Goal: Communication & Community: Share content

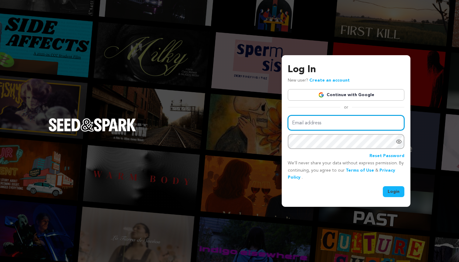
type input "natalieparker432@gmail.com"
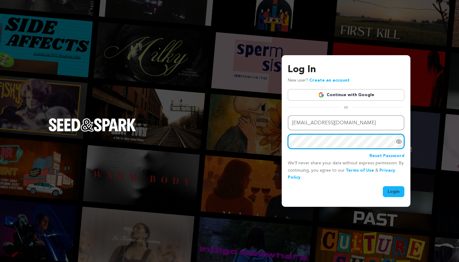
click at [394, 191] on button "Login" at bounding box center [394, 191] width 22 height 11
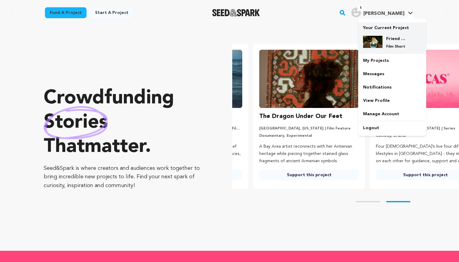
scroll to position [0, 121]
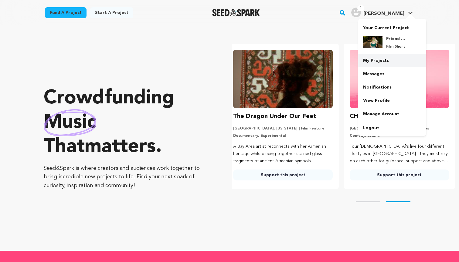
click at [388, 58] on link "My Projects" at bounding box center [392, 60] width 68 height 13
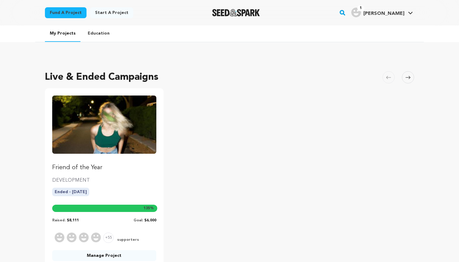
click at [136, 155] on link "Friend of the Year" at bounding box center [104, 134] width 104 height 77
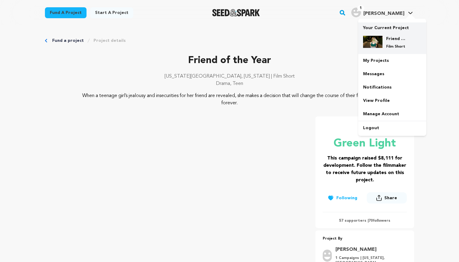
click at [391, 46] on p "Film Short" at bounding box center [397, 46] width 22 height 5
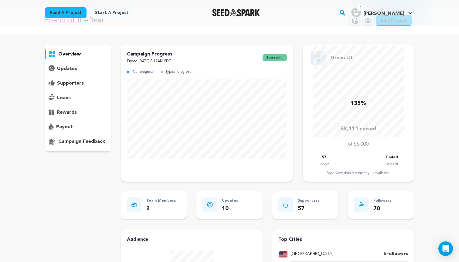
scroll to position [22, 0]
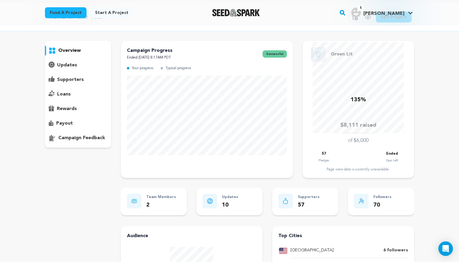
click at [75, 62] on p "updates" at bounding box center [67, 65] width 20 height 7
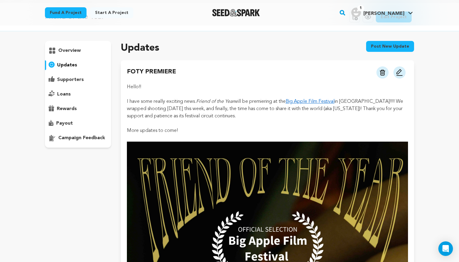
click at [391, 47] on button "Post new update" at bounding box center [390, 46] width 48 height 11
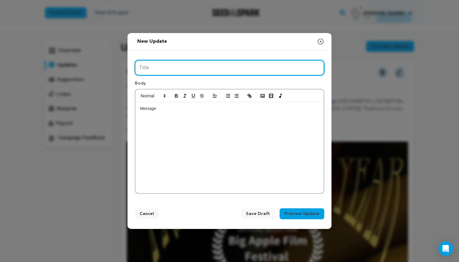
click at [231, 67] on input "Title" at bounding box center [230, 67] width 190 height 15
type input "SEATTLE PREMIER [DATE]"
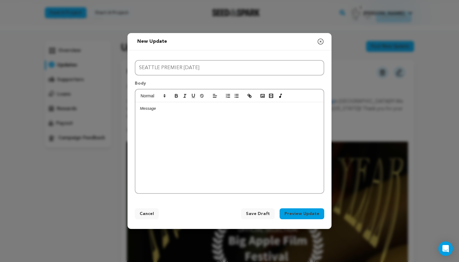
click at [200, 121] on div at bounding box center [229, 147] width 188 height 91
drag, startPoint x: 183, startPoint y: 112, endPoint x: 135, endPoint y: 108, distance: 47.9
click at [135, 108] on div "Hey!!" at bounding box center [229, 147] width 188 height 91
click at [208, 119] on p "I am so excited to announce Friend of The Year" at bounding box center [229, 119] width 179 height 5
click at [231, 120] on p "I am so excited to announce Friend of the Year" at bounding box center [229, 119] width 179 height 5
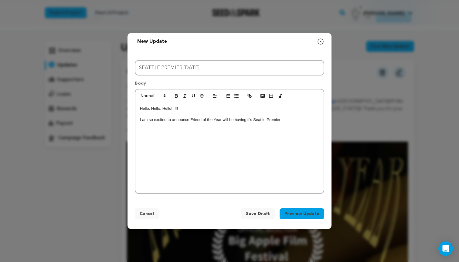
click at [269, 120] on p "I am so excited to announce Friend of the Year will be having it's Seattle Prem…" at bounding box center [229, 119] width 179 height 5
click at [290, 122] on p "I am so excited to announce Friend of the Year will be having it's Seattle prem…" at bounding box center [229, 119] width 179 height 5
drag, startPoint x: 266, startPoint y: 133, endPoint x: 292, endPoint y: 124, distance: 27.5
click at [292, 124] on p "I am so excited to announce Friend of the Year will be having its Seattle premi…" at bounding box center [229, 122] width 179 height 11
click at [250, 95] on icon "button" at bounding box center [249, 95] width 5 height 5
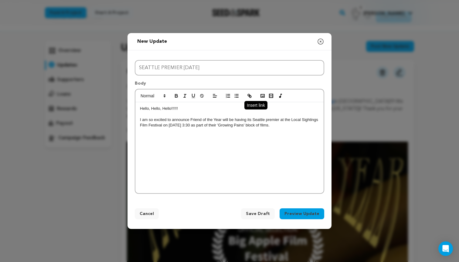
click at [251, 96] on icon "button" at bounding box center [249, 95] width 5 height 5
click at [250, 94] on icon "button" at bounding box center [249, 95] width 5 height 5
click at [249, 96] on icon "button" at bounding box center [249, 95] width 2 height 2
click at [255, 119] on p "I am so excited to announce Friend of the Year will be having its Seattle premi…" at bounding box center [229, 122] width 179 height 11
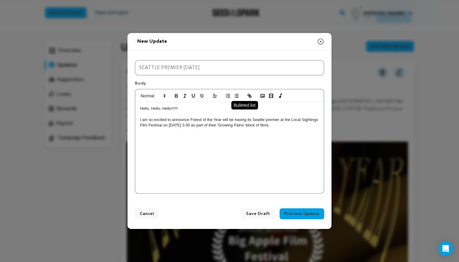
click at [236, 95] on icon "button" at bounding box center [236, 95] width 5 height 5
click at [297, 127] on p "I am so excited to announce Friend of the Year will be having its Seattle premi…" at bounding box center [229, 122] width 179 height 11
click at [251, 94] on icon "button" at bounding box center [249, 95] width 5 height 5
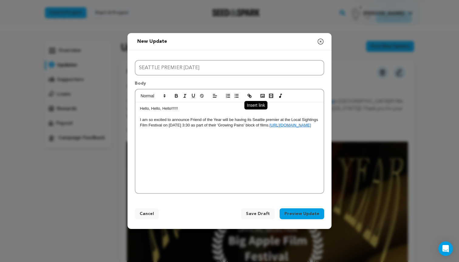
scroll to position [3, 0]
drag, startPoint x: 268, startPoint y: 132, endPoint x: 141, endPoint y: 131, distance: 127.9
click at [141, 128] on p "I am so excited to announce Friend of the Year will be having its Seattle premi…" at bounding box center [229, 122] width 179 height 11
click at [250, 94] on icon "button" at bounding box center [249, 95] width 5 height 5
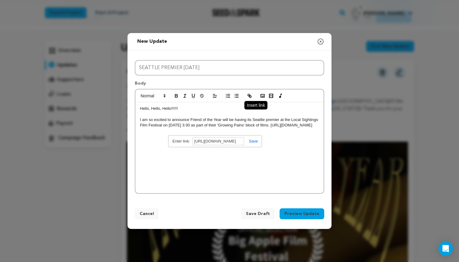
click at [250, 94] on icon "button" at bounding box center [249, 95] width 5 height 5
click at [253, 142] on link at bounding box center [251, 141] width 14 height 5
drag, startPoint x: 181, startPoint y: 130, endPoint x: 292, endPoint y: 125, distance: 111.3
click at [292, 125] on p "I am so excited to announce Friend of the Year will be having its Seattle premi…" at bounding box center [229, 125] width 179 height 17
drag, startPoint x: 213, startPoint y: 132, endPoint x: 292, endPoint y: 124, distance: 79.0
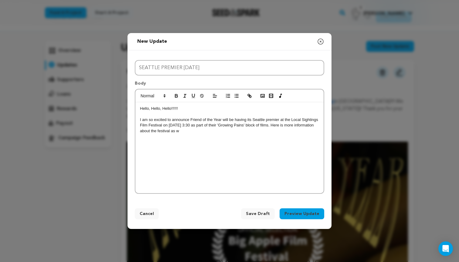
click at [292, 124] on p "I am so excited to announce Friend of the Year will be having its Seattle premi…" at bounding box center [229, 125] width 179 height 17
drag, startPoint x: 251, startPoint y: 138, endPoint x: 290, endPoint y: 124, distance: 41.9
click at [290, 124] on div "Hello, Hello, Hello!!!!!! I am so excited to announce Friend of the Year will b…" at bounding box center [229, 147] width 188 height 91
click at [251, 95] on icon "button" at bounding box center [249, 95] width 5 height 5
paste input "https://nwfilmforum.org/films/local-sightings-2025-growing-pains-shorts/"
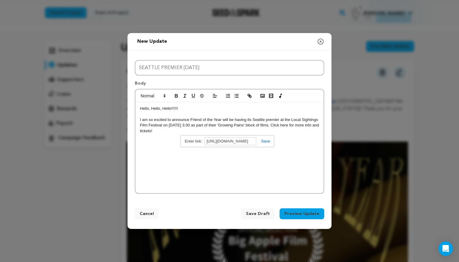
click at [266, 142] on link at bounding box center [263, 141] width 14 height 5
click at [255, 139] on div "Hello, Hello, Hello!!!!!! I am so excited to announce Friend of the Year will b…" at bounding box center [229, 147] width 188 height 91
drag, startPoint x: 230, startPoint y: 138, endPoint x: 152, endPoint y: 140, distance: 78.1
click at [152, 140] on div "Hello, Hello, Hello!!!!!! I am so excited to announce Friend of the Year will b…" at bounding box center [229, 147] width 188 height 91
click at [188, 142] on p "I am also so excited to" at bounding box center [229, 142] width 179 height 5
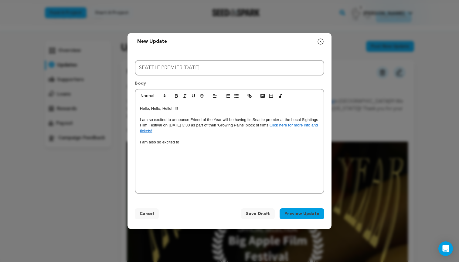
drag, startPoint x: 188, startPoint y: 142, endPoint x: 139, endPoint y: 140, distance: 48.6
click at [139, 140] on div "Hello, Hello, Hello!!!!!! I am so excited to announce Friend of the Year will b…" at bounding box center [229, 147] width 188 height 91
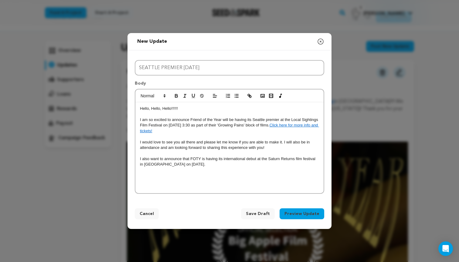
click at [221, 159] on p "I also want to announce that FOTY is having its international debut at the Satu…" at bounding box center [229, 161] width 179 height 11
click at [229, 162] on p "I also want to announce that FOTY is having it's international debut at the Sat…" at bounding box center [229, 161] width 179 height 11
click at [221, 164] on p "I also want to announce that FOTY is having it's international debut at the Sat…" at bounding box center [229, 161] width 179 height 11
click at [222, 159] on p "I also want to announce that FOTY is having it's international debut at the Sat…" at bounding box center [229, 161] width 179 height 11
click at [220, 166] on p "I also want to announce that FOTY is having its international debut at the Satu…" at bounding box center [229, 161] width 179 height 11
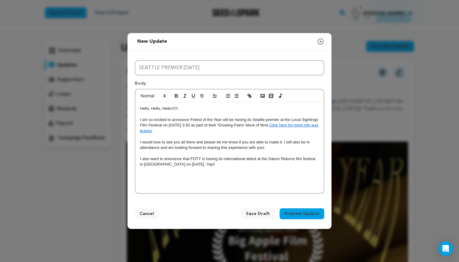
click at [173, 159] on p "I also want to announce that FOTY is having its international debut at the Satu…" at bounding box center [229, 161] width 179 height 11
click at [210, 165] on p "I also want to share that FOTY is having its international debut at the Saturn …" at bounding box center [229, 161] width 179 height 11
drag, startPoint x: 190, startPoint y: 119, endPoint x: 221, endPoint y: 119, distance: 31.3
click at [221, 119] on p "I am so excited to announce Friend of the Year will be having its Seattle premi…" at bounding box center [229, 125] width 179 height 17
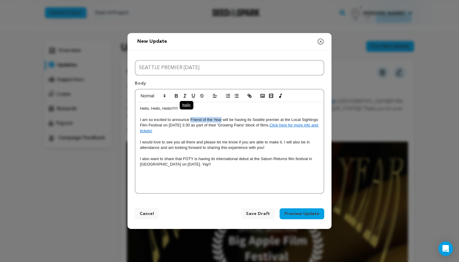
click at [185, 94] on line "button" at bounding box center [185, 94] width 2 height 0
click at [215, 166] on p "I also want to share that FOTY is having its international debut at the Saturn …" at bounding box center [229, 161] width 179 height 11
click at [139, 158] on div "Hello, Hello, Hello!!!!!! I am so excited to announce Friend of the Year will b…" at bounding box center [229, 147] width 188 height 91
drag, startPoint x: 240, startPoint y: 156, endPoint x: 199, endPoint y: 157, distance: 41.3
click at [199, 157] on p "In addition to the Seattle premier I also want to share that FOTY is having its…" at bounding box center [229, 161] width 179 height 11
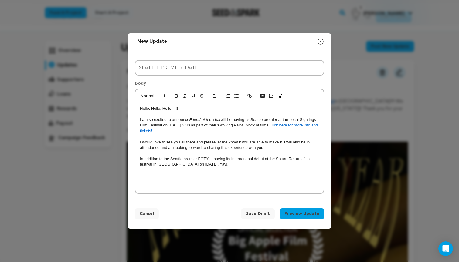
click at [235, 172] on div "Hello, Hello, Hello!!!!!! I am so excited to announce Friend of the Year will b…" at bounding box center [229, 147] width 188 height 91
drag, startPoint x: 299, startPoint y: 164, endPoint x: 218, endPoint y: 161, distance: 80.5
click at [218, 161] on p "In addition to the Seattle premier FOTY is having its international debut at th…" at bounding box center [229, 161] width 179 height 11
click at [252, 95] on icon "button" at bounding box center [249, 95] width 5 height 5
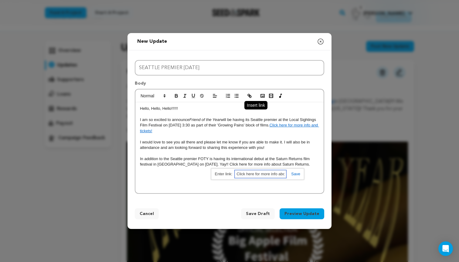
paste input "https://www.saturnreturns.org/attending-saturn-returns-film-festival"
type input "https://www.saturnreturns.org/attending-saturn-returns-film-festival"
click at [296, 174] on link at bounding box center [293, 174] width 14 height 5
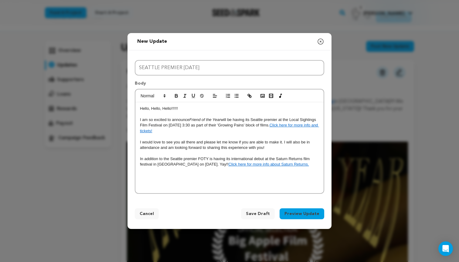
click at [293, 175] on div "Hello, Hello, Hello!!!!!! I am so excited to announce Friend of the Year will b…" at bounding box center [229, 147] width 188 height 91
click at [197, 158] on p "In addition to the Seattle premier FOTY is having its international debut at th…" at bounding box center [229, 161] width 179 height 11
click at [241, 188] on div "Hello, Hello, Hello!!!!!! I am so excited to announce Friend of the Year will b…" at bounding box center [229, 147] width 188 height 91
click at [263, 95] on icon "button" at bounding box center [262, 95] width 5 height 5
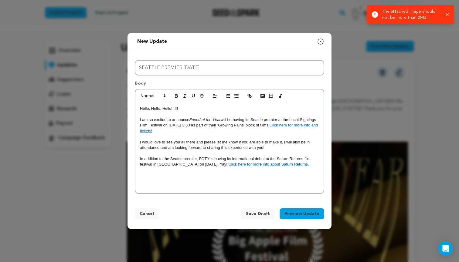
click at [447, 13] on icon "button" at bounding box center [448, 15] width 4 height 4
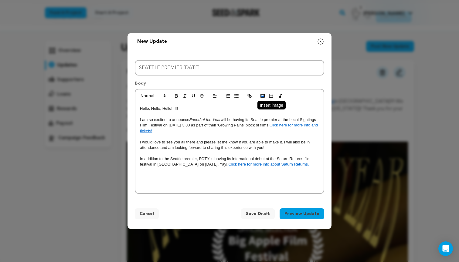
click at [263, 96] on icon "button" at bounding box center [262, 95] width 5 height 5
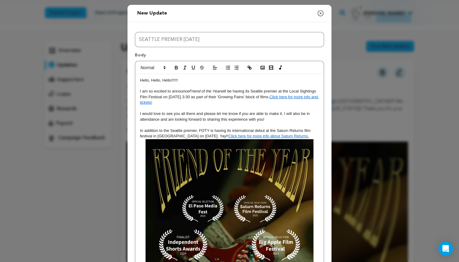
click at [305, 135] on p "In addition to the Seattle premier, FOTY is having its international debut at t…" at bounding box center [229, 133] width 179 height 11
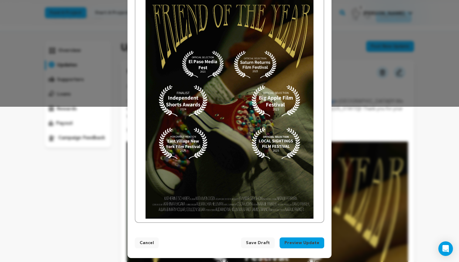
scroll to position [155, 0]
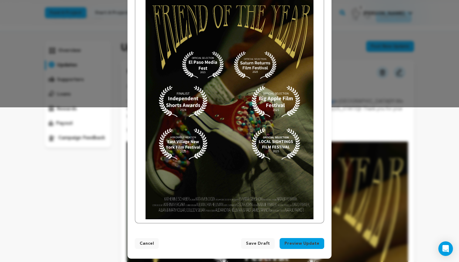
click at [317, 208] on img at bounding box center [229, 107] width 179 height 224
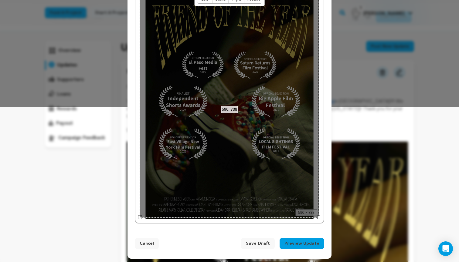
click at [323, 203] on div "Hello, Hello, Hello!!!!!! I am so excited to announce Friend of the Year will b…" at bounding box center [229, 71] width 188 height 304
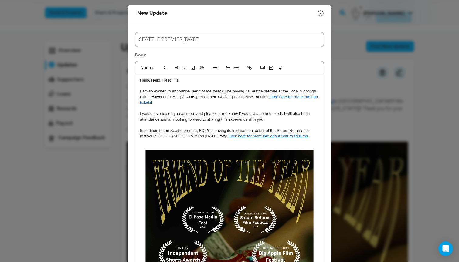
scroll to position [0, 0]
click at [308, 135] on p "In addition to the Seattle premier, FOTY is having its international debut at t…" at bounding box center [229, 133] width 179 height 11
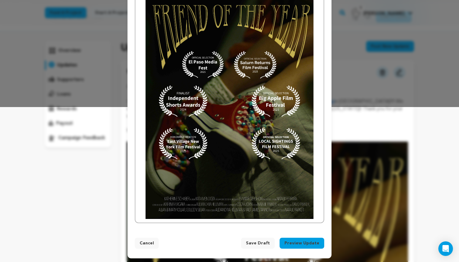
scroll to position [155, 0]
click at [320, 162] on div "Hello, Hello, Hello!!!!!! I am so excited to announce Friend of the Year will b…" at bounding box center [229, 71] width 188 height 304
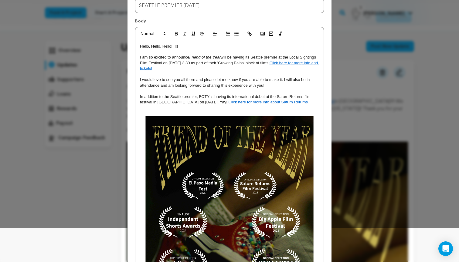
scroll to position [25, 0]
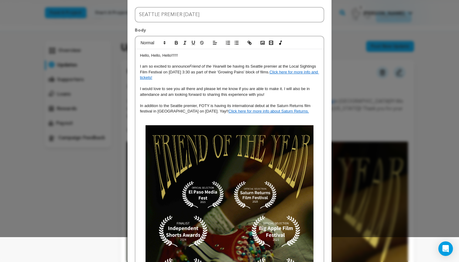
click at [309, 114] on p at bounding box center [229, 116] width 179 height 5
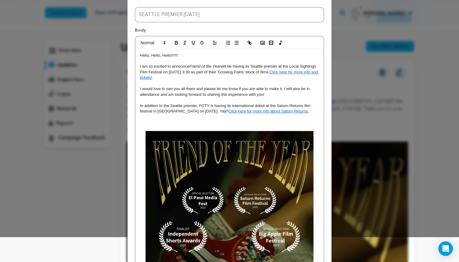
click at [304, 72] on link "Click here for more info and tickets!" at bounding box center [229, 75] width 179 height 10
click at [228, 87] on link "https://nwfilmforum.org/films/local-sightings-2025-growing-pains-shorts/" at bounding box center [212, 88] width 42 height 8
click at [147, 121] on p at bounding box center [229, 122] width 179 height 5
click at [262, 43] on circle "button" at bounding box center [261, 42] width 1 height 1
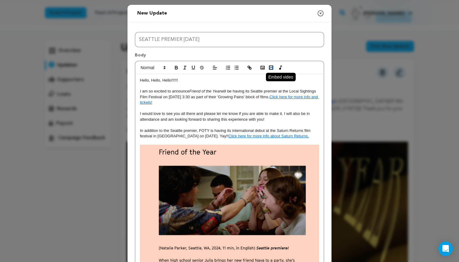
scroll to position [0, 0]
click at [270, 66] on icon "button" at bounding box center [270, 67] width 5 height 5
click at [264, 65] on icon "button" at bounding box center [262, 67] width 5 height 5
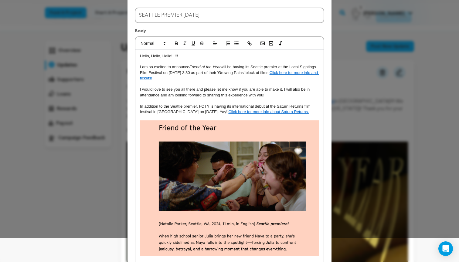
scroll to position [22, 0]
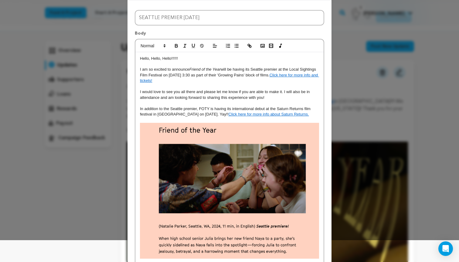
click at [304, 114] on p "In addition to the Seattle premier, FOTY is having its international debut at t…" at bounding box center [229, 111] width 179 height 11
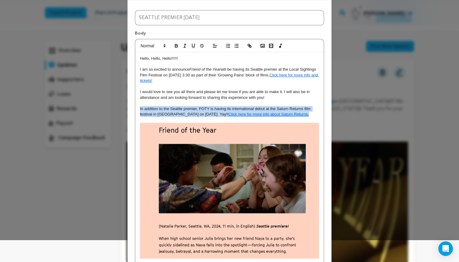
drag, startPoint x: 304, startPoint y: 114, endPoint x: 139, endPoint y: 108, distance: 164.7
copy p "In addition to the Seattle premier, FOTY is having its international debut at t…"
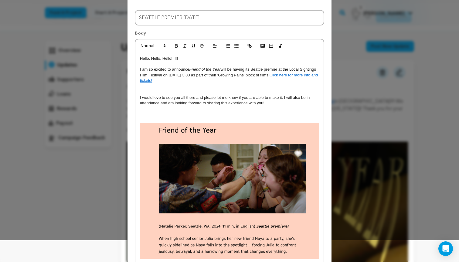
click at [142, 89] on p at bounding box center [229, 91] width 179 height 5
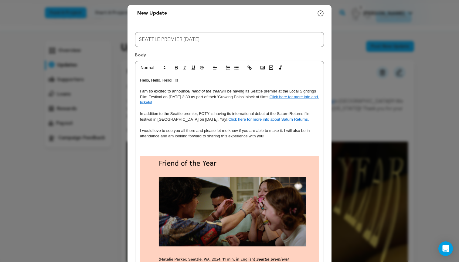
click at [191, 130] on p "I would love to see you all there and please let me know if you are able to mak…" at bounding box center [229, 133] width 179 height 11
click at [194, 131] on p "I would love to see you all there and please let me know if you are able to mak…" at bounding box center [229, 133] width 179 height 11
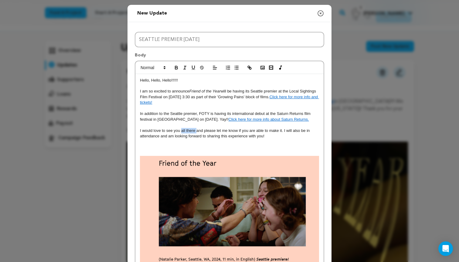
drag, startPoint x: 196, startPoint y: 131, endPoint x: 182, endPoint y: 131, distance: 13.7
click at [182, 131] on p "I would love to see you all there and please let me know if you are able to mak…" at bounding box center [229, 133] width 179 height 11
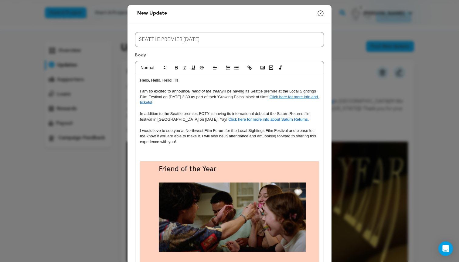
click at [295, 130] on p "I would love to see you at Northwest Film Forum for the Local Sightings Film Fe…" at bounding box center [229, 136] width 179 height 17
click at [284, 137] on p "I would love to see you at Northwest Film Forum for the Local Sightings Film Fe…" at bounding box center [229, 136] width 179 height 17
click at [181, 130] on p "I would love to see you at Northwest Film Forum for the Local Sightings Film Fe…" at bounding box center [229, 136] width 179 height 17
drag, startPoint x: 228, startPoint y: 131, endPoint x: 182, endPoint y: 132, distance: 46.2
click at [182, 132] on p "I would love to see you and your loved ones or a frat Northwest Film Forum for …" at bounding box center [229, 136] width 179 height 17
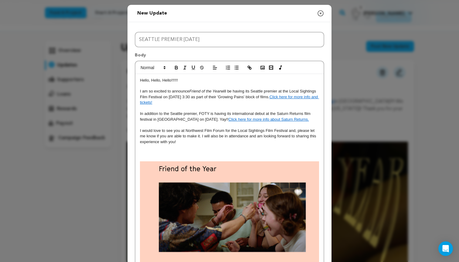
click at [149, 147] on p at bounding box center [229, 147] width 179 height 5
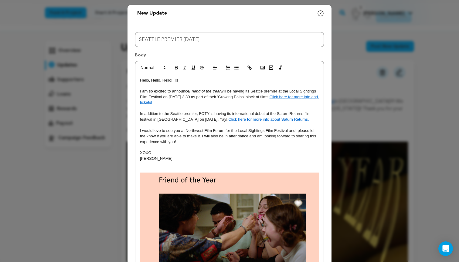
click at [143, 167] on p at bounding box center [229, 169] width 179 height 5
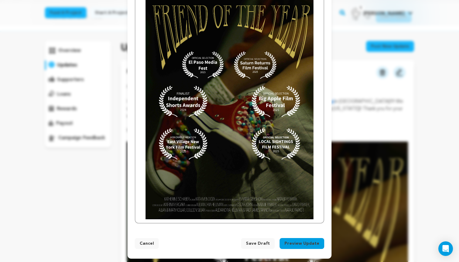
scroll to position [313, 0]
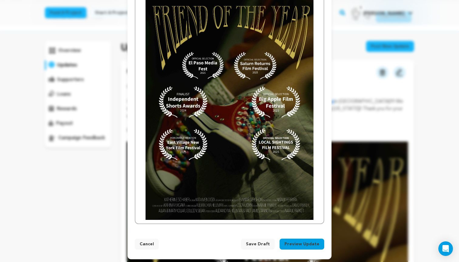
click at [296, 243] on button "Preview Update" at bounding box center [302, 244] width 45 height 11
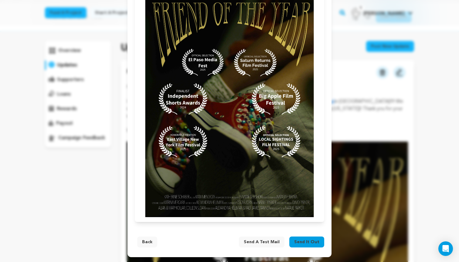
scroll to position [328, 0]
click at [306, 241] on span "Send it out" at bounding box center [306, 242] width 25 height 6
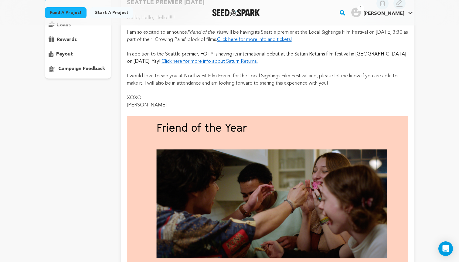
scroll to position [9, 0]
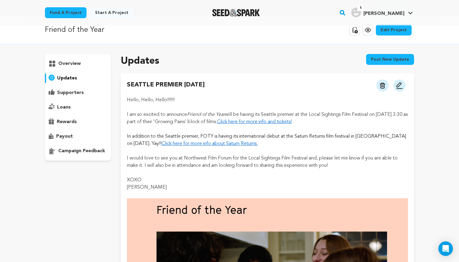
click at [402, 84] on img at bounding box center [399, 85] width 7 height 7
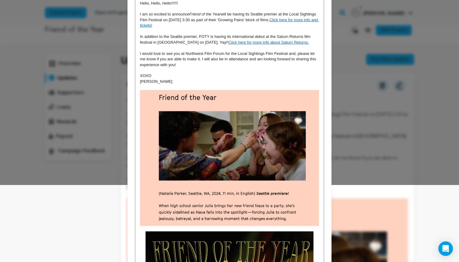
scroll to position [80, 0]
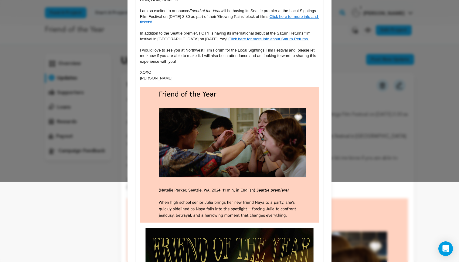
click at [234, 175] on img at bounding box center [229, 155] width 179 height 136
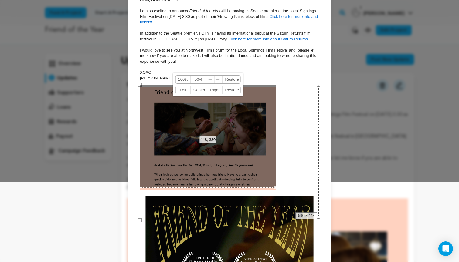
drag, startPoint x: 319, startPoint y: 222, endPoint x: 276, endPoint y: 186, distance: 56.1
click at [276, 186] on div "Hello, Hello, Hello!!!!!! I am so excited to announce Friend of the Year will b…" at bounding box center [229, 209] width 188 height 430
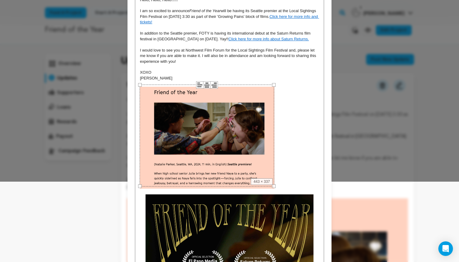
click at [295, 161] on p at bounding box center [229, 138] width 179 height 102
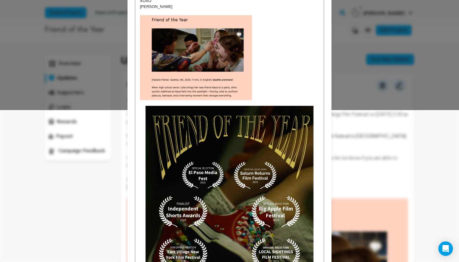
click at [252, 199] on img at bounding box center [229, 218] width 179 height 224
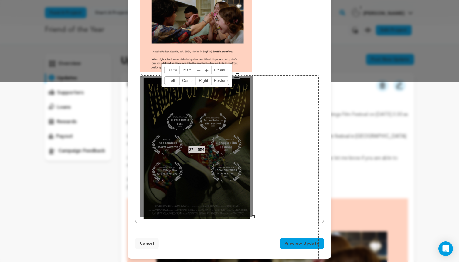
scroll to position [180, 0]
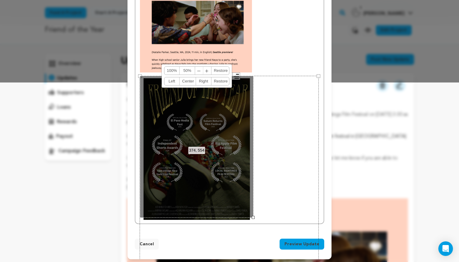
drag, startPoint x: 318, startPoint y: 219, endPoint x: 252, endPoint y: 163, distance: 86.2
click at [252, 163] on div "374, 554 100% 50% ﹣ ﹢ Restore Left Center Right Restore" at bounding box center [197, 147] width 114 height 142
click at [275, 170] on div "590 × 738" at bounding box center [229, 188] width 179 height 224
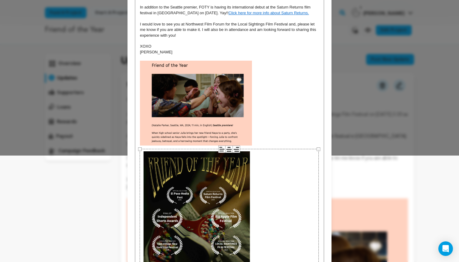
scroll to position [107, 0]
click at [229, 150] on icon at bounding box center [229, 149] width 7 height 7
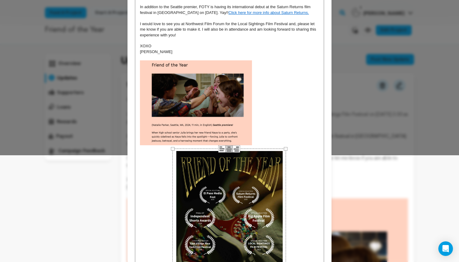
click at [216, 89] on img at bounding box center [196, 102] width 112 height 85
click at [278, 100] on p at bounding box center [229, 102] width 179 height 85
click at [209, 99] on img at bounding box center [196, 102] width 112 height 85
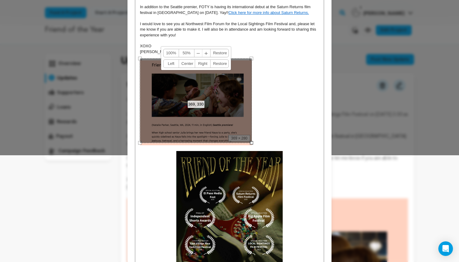
click at [189, 63] on link "Center" at bounding box center [187, 64] width 16 height 8
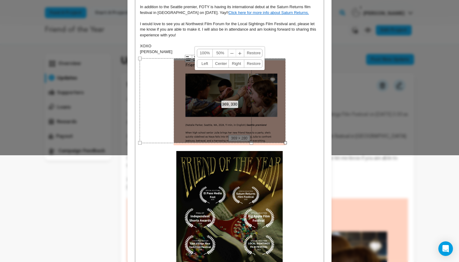
click at [302, 173] on p at bounding box center [229, 222] width 179 height 142
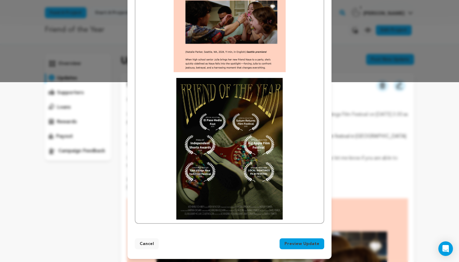
scroll to position [180, 0]
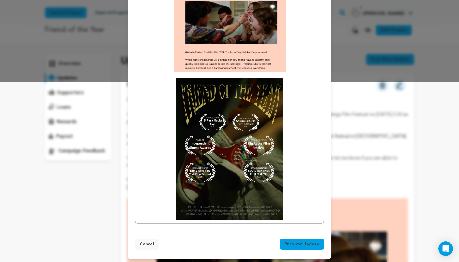
click at [299, 244] on button "Preview Update" at bounding box center [302, 244] width 45 height 11
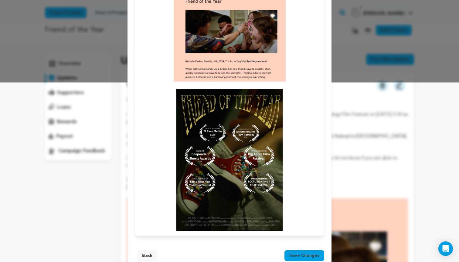
click at [307, 256] on span "Save changes" at bounding box center [304, 256] width 30 height 6
